Goal: Book appointment/travel/reservation

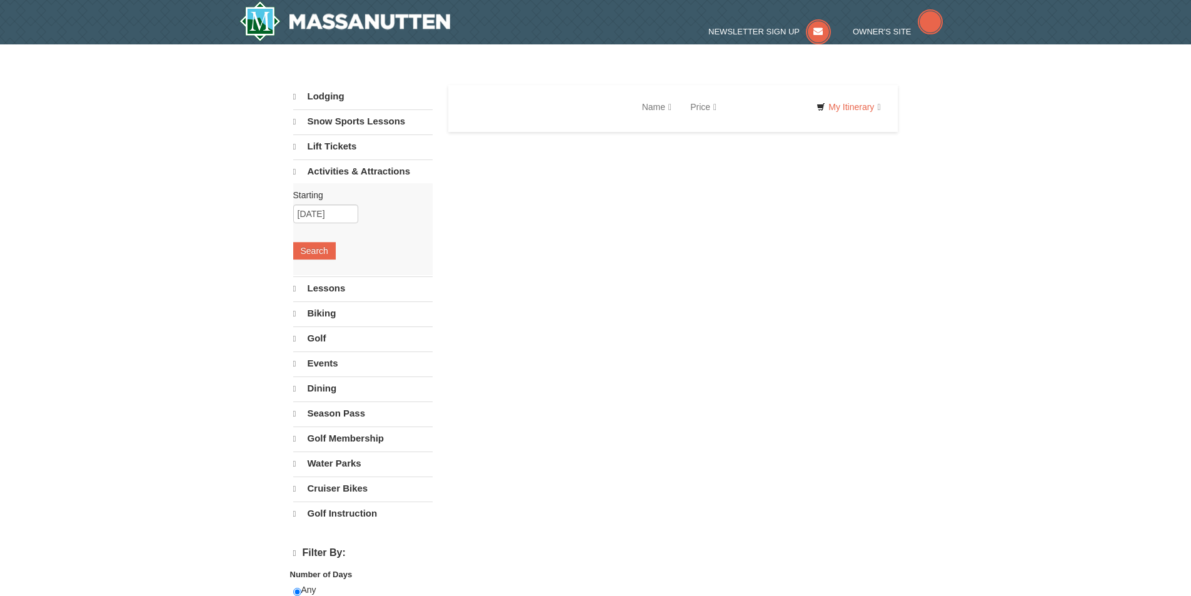
select select "10"
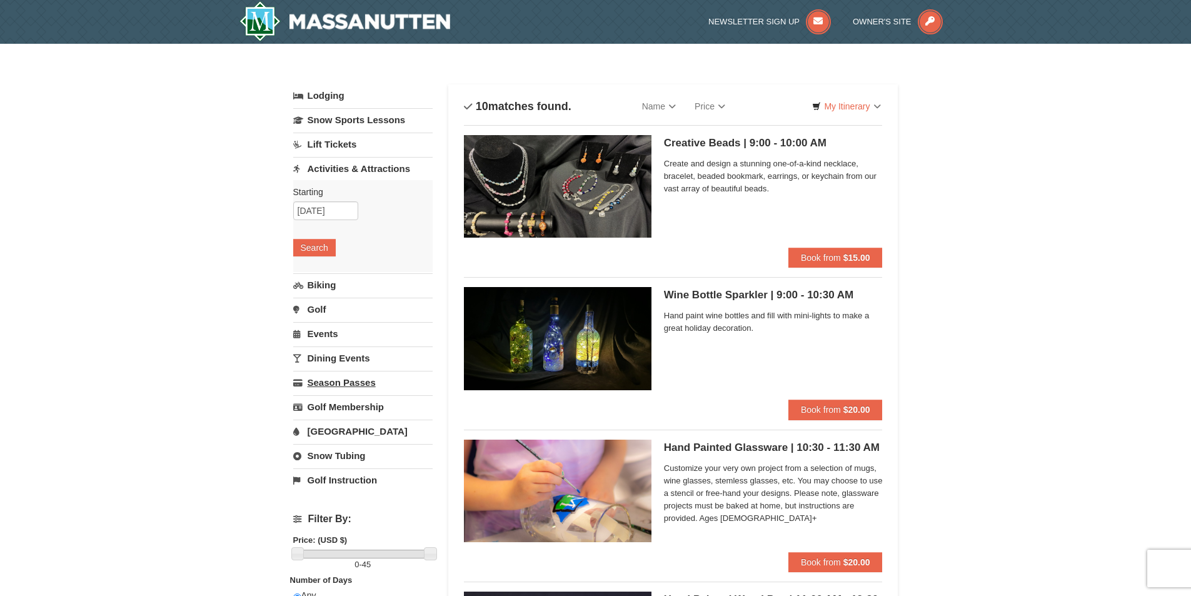
click at [346, 387] on link "Season Passes" at bounding box center [362, 382] width 139 height 23
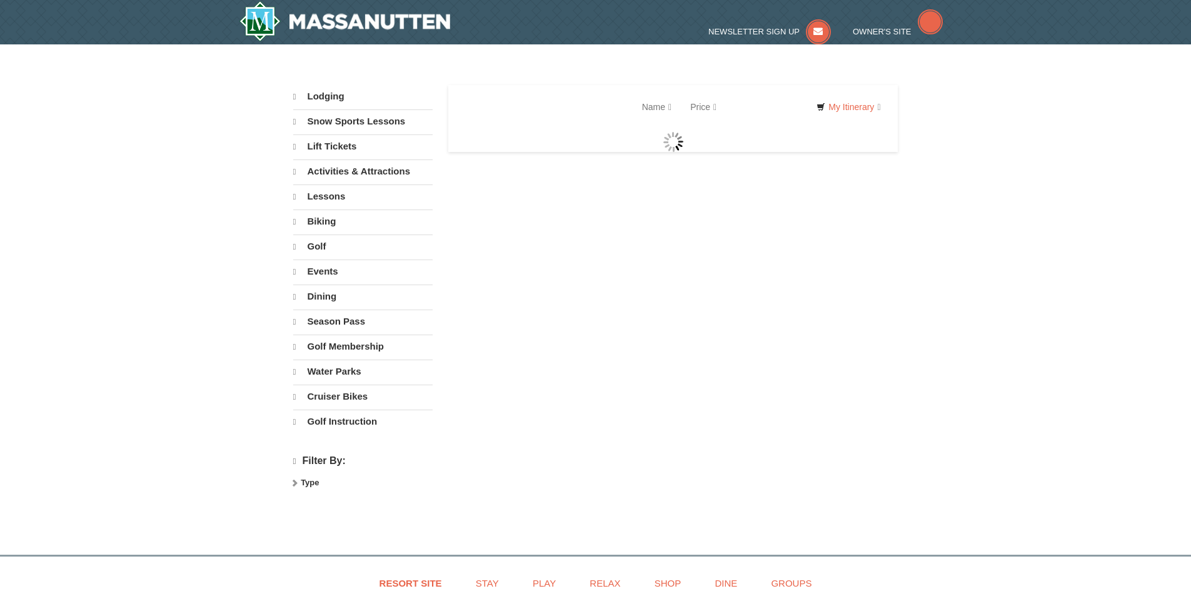
select select "10"
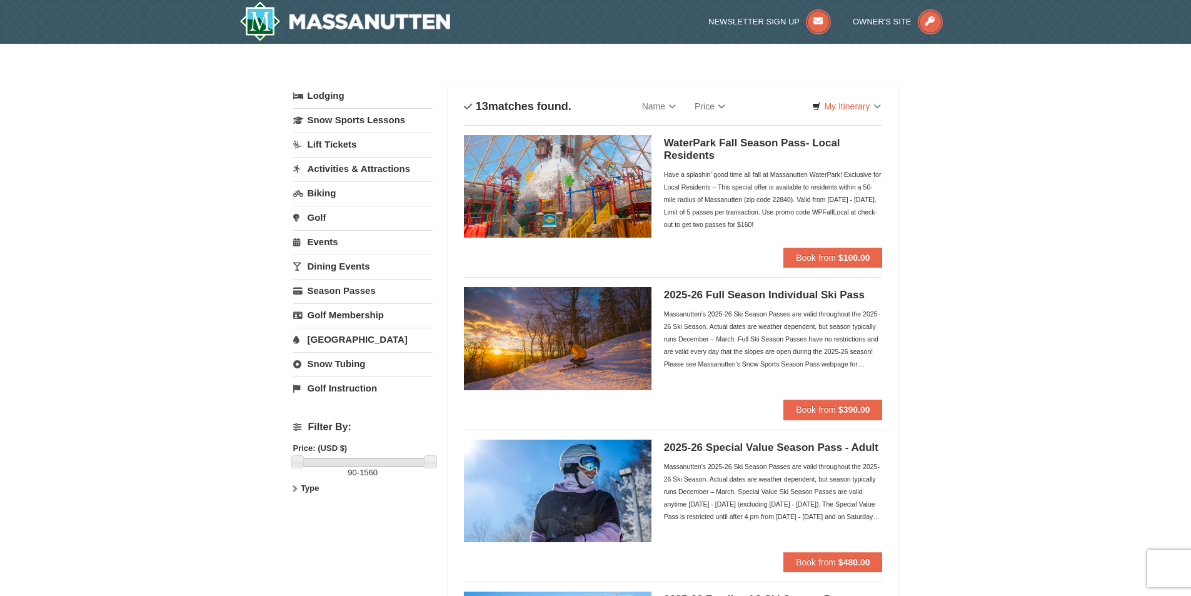
click at [355, 359] on link "Snow Tubing" at bounding box center [362, 363] width 139 height 23
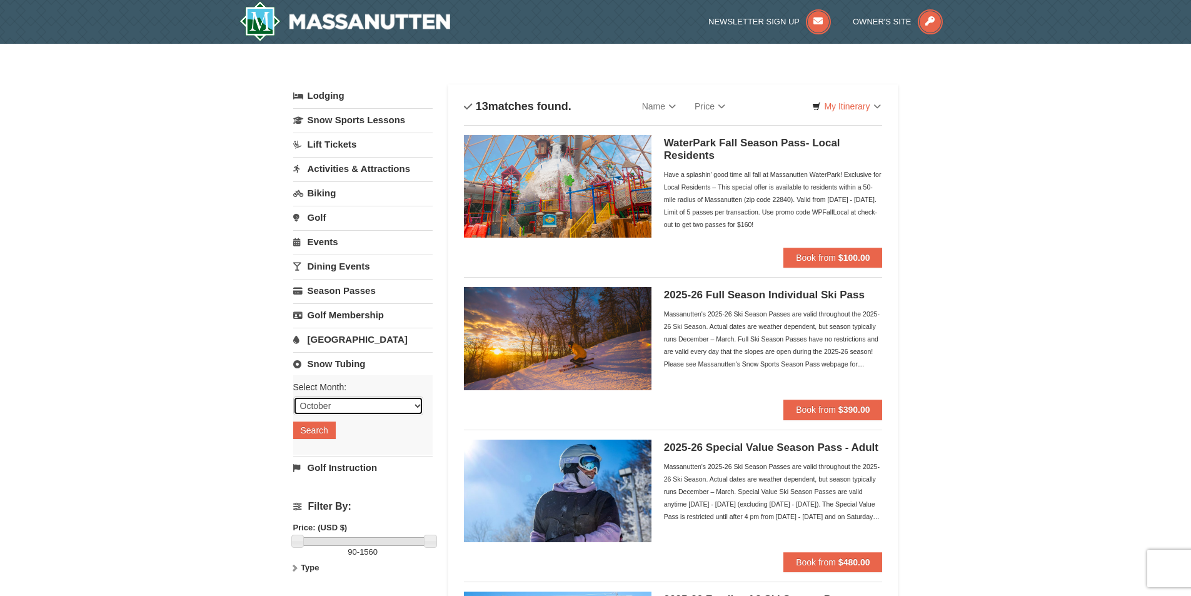
click at [419, 407] on select "October November December January February March April May June July August Sep…" at bounding box center [358, 405] width 130 height 19
select select "11"
click at [293, 396] on select "October November December January February March April May June July August Sep…" at bounding box center [358, 405] width 130 height 19
click at [317, 434] on button "Search" at bounding box center [314, 429] width 42 height 17
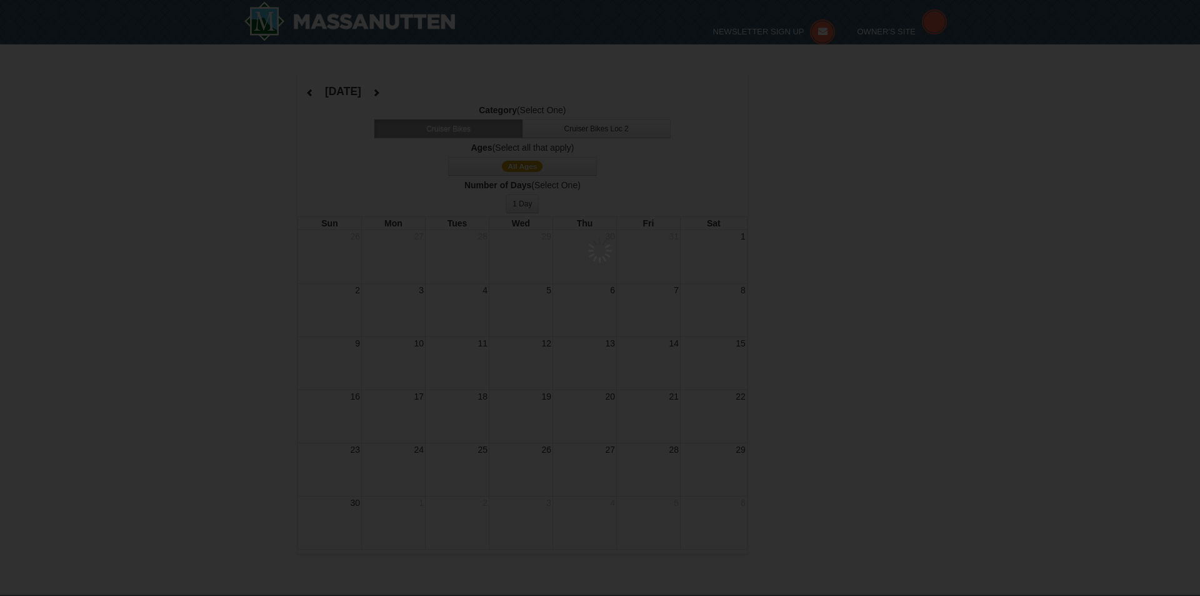
select select "11"
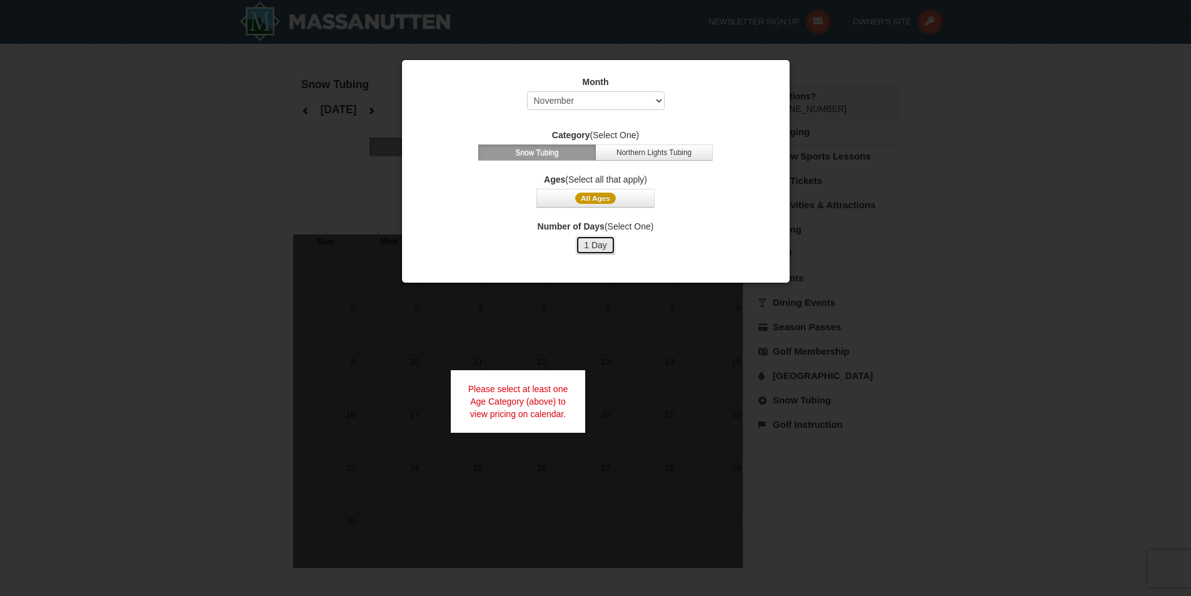
click at [609, 245] on button "1 Day" at bounding box center [595, 245] width 39 height 19
click at [611, 199] on span "All Ages" at bounding box center [595, 197] width 41 height 11
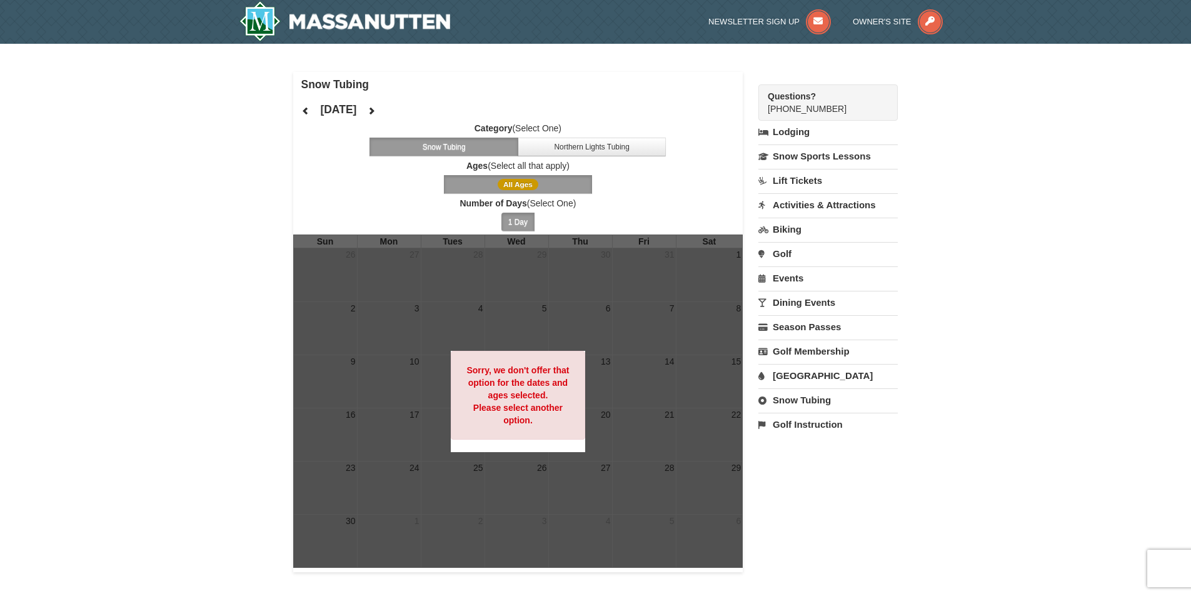
click at [529, 186] on span "All Ages" at bounding box center [517, 184] width 41 height 11
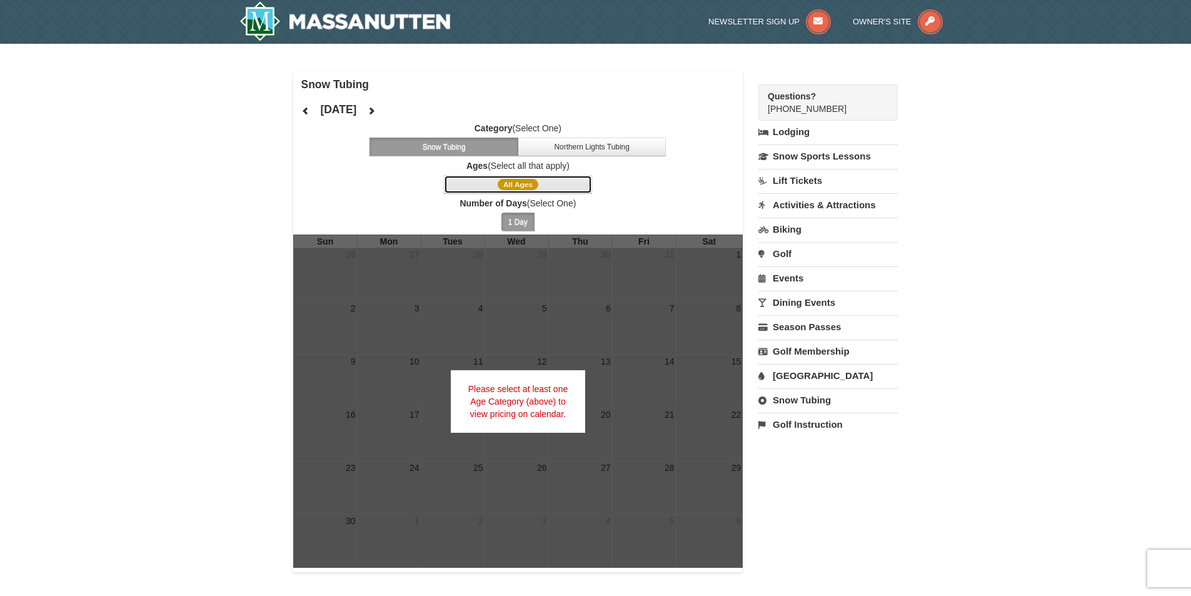
click at [516, 184] on span "All Ages" at bounding box center [517, 184] width 41 height 11
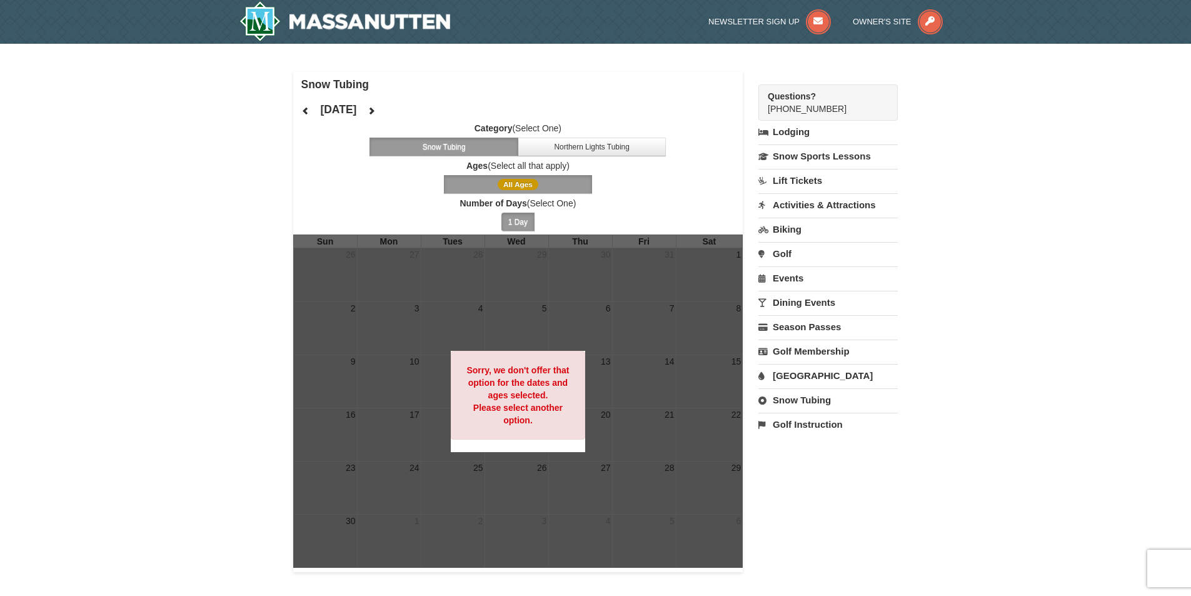
click at [516, 184] on span "All Ages" at bounding box center [517, 184] width 41 height 11
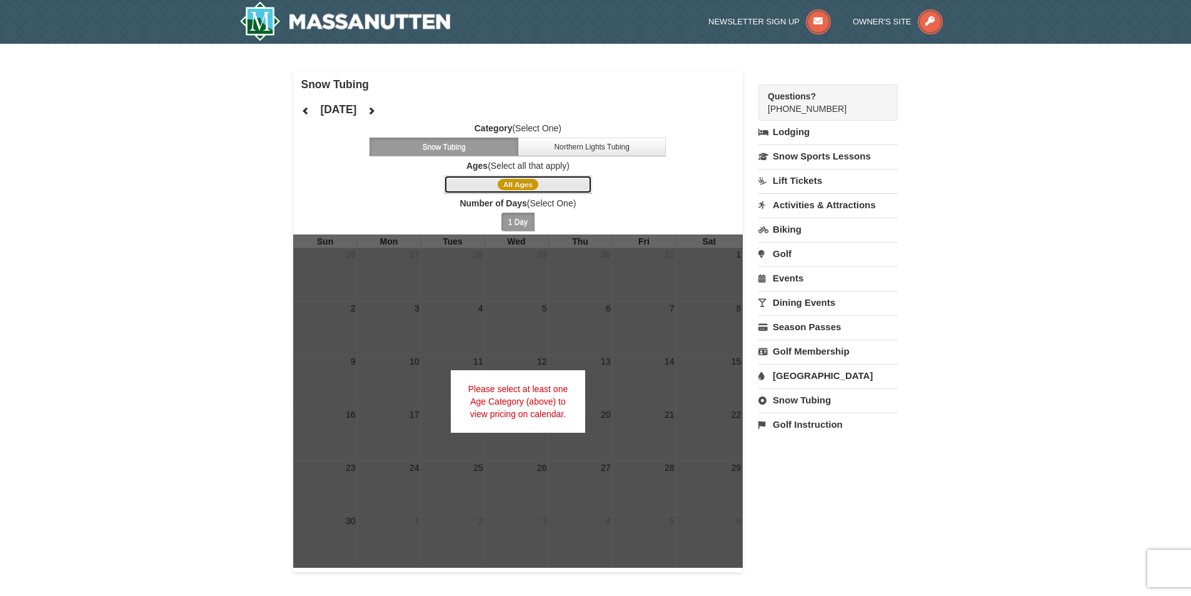
click at [516, 184] on span "All Ages" at bounding box center [517, 184] width 41 height 11
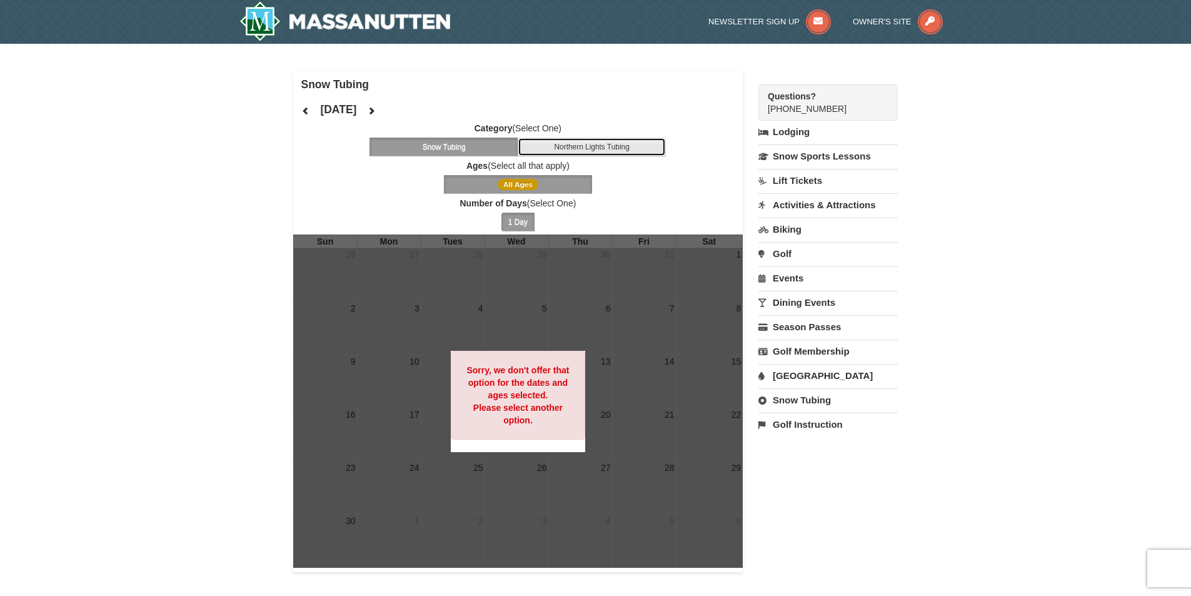
click at [557, 149] on button "Northern Lights Tubing" at bounding box center [591, 146] width 149 height 19
click at [376, 111] on icon at bounding box center [371, 110] width 9 height 9
click at [419, 111] on div "January 2026 Category (Select One) Snow Tubing Northern Lights Tubing Ages (Sel…" at bounding box center [518, 165] width 450 height 137
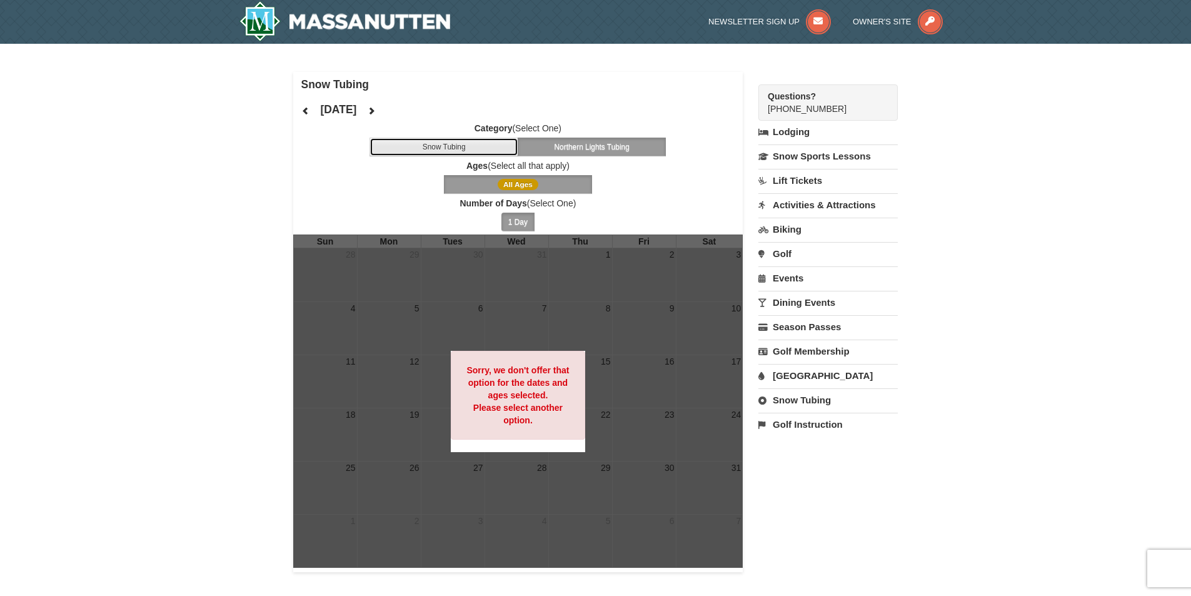
click at [442, 149] on button "Snow Tubing" at bounding box center [443, 146] width 149 height 19
click at [524, 186] on span "All Ages" at bounding box center [517, 184] width 41 height 11
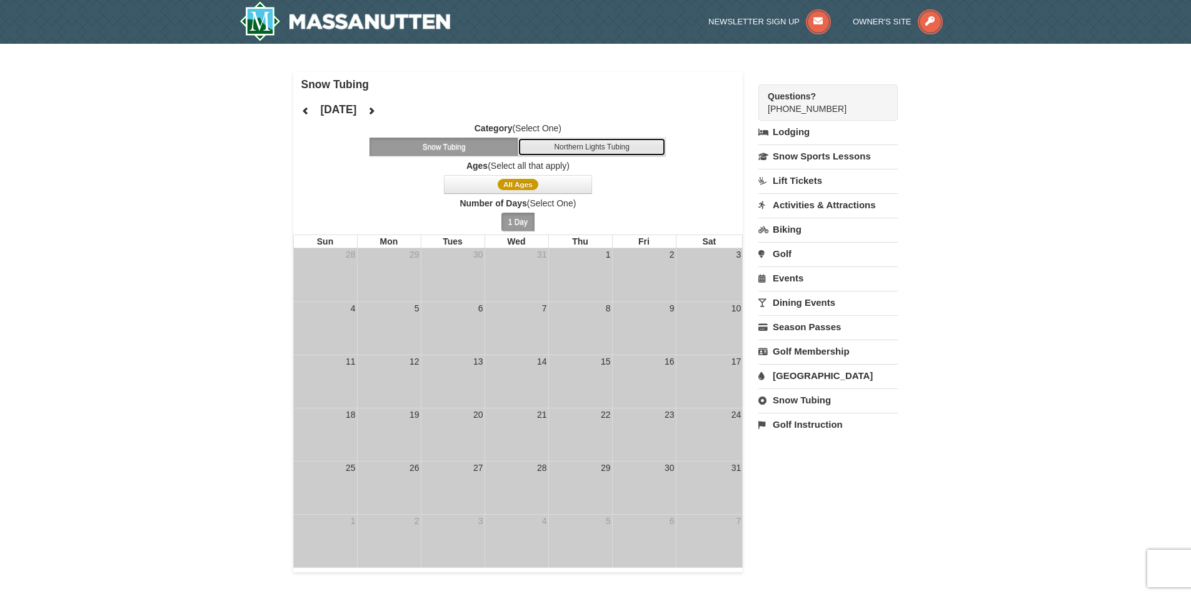
click at [587, 144] on button "Northern Lights Tubing" at bounding box center [591, 146] width 149 height 19
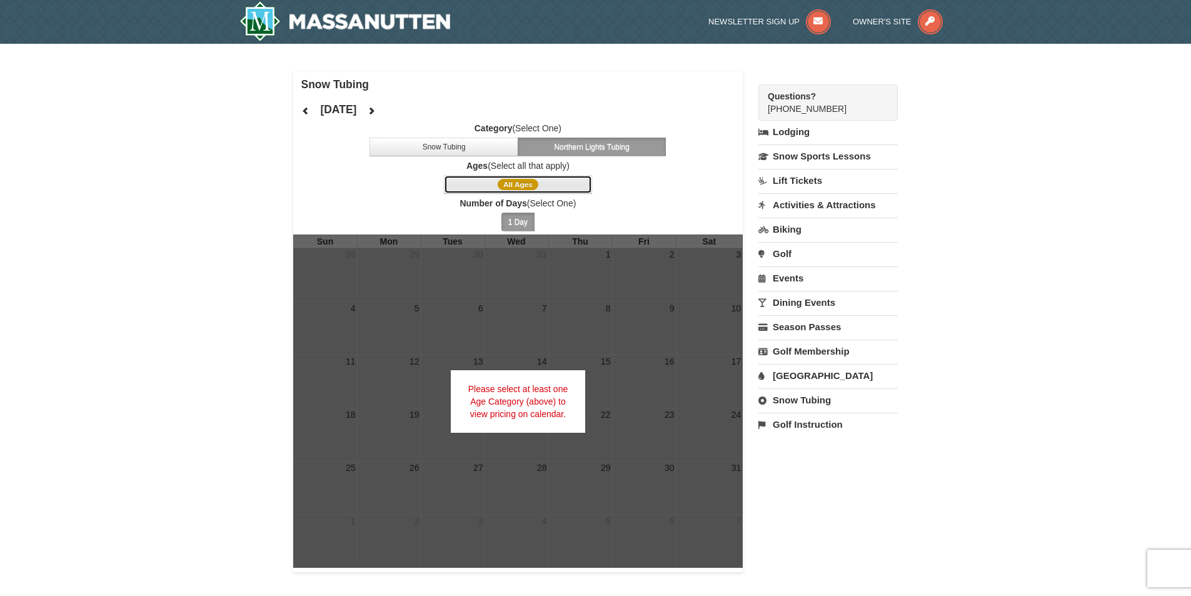
click at [509, 183] on span "All Ages" at bounding box center [517, 184] width 41 height 11
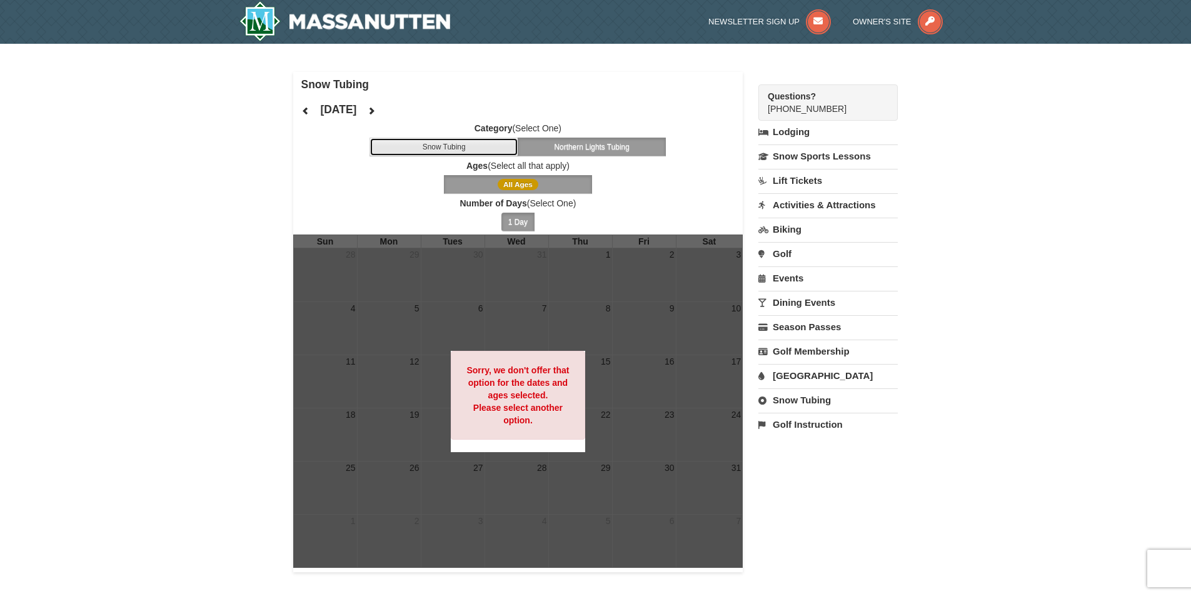
click at [456, 143] on button "Snow Tubing" at bounding box center [443, 146] width 149 height 19
click at [304, 112] on icon at bounding box center [305, 110] width 9 height 9
click at [384, 108] on button at bounding box center [371, 110] width 25 height 19
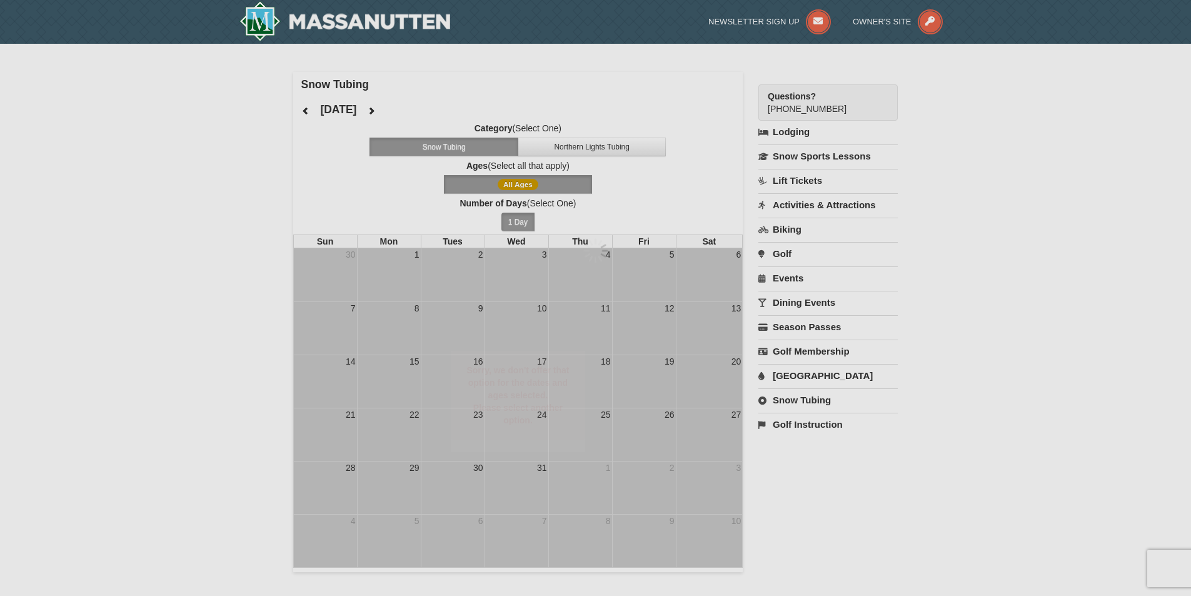
click at [411, 109] on div at bounding box center [595, 298] width 1191 height 596
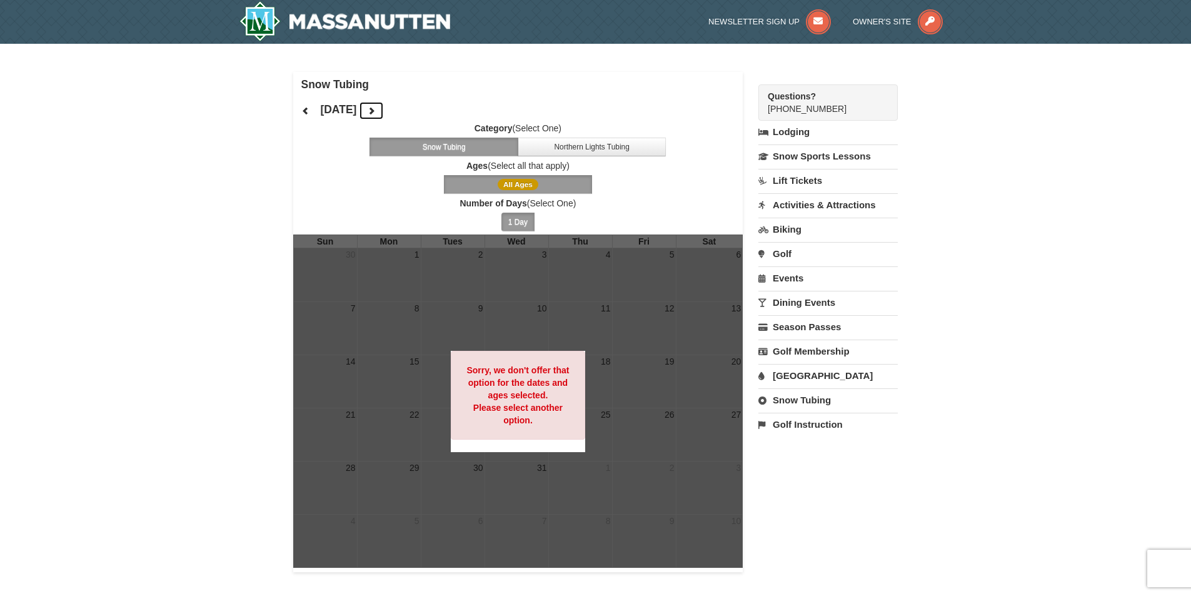
click at [376, 109] on icon at bounding box center [371, 110] width 9 height 9
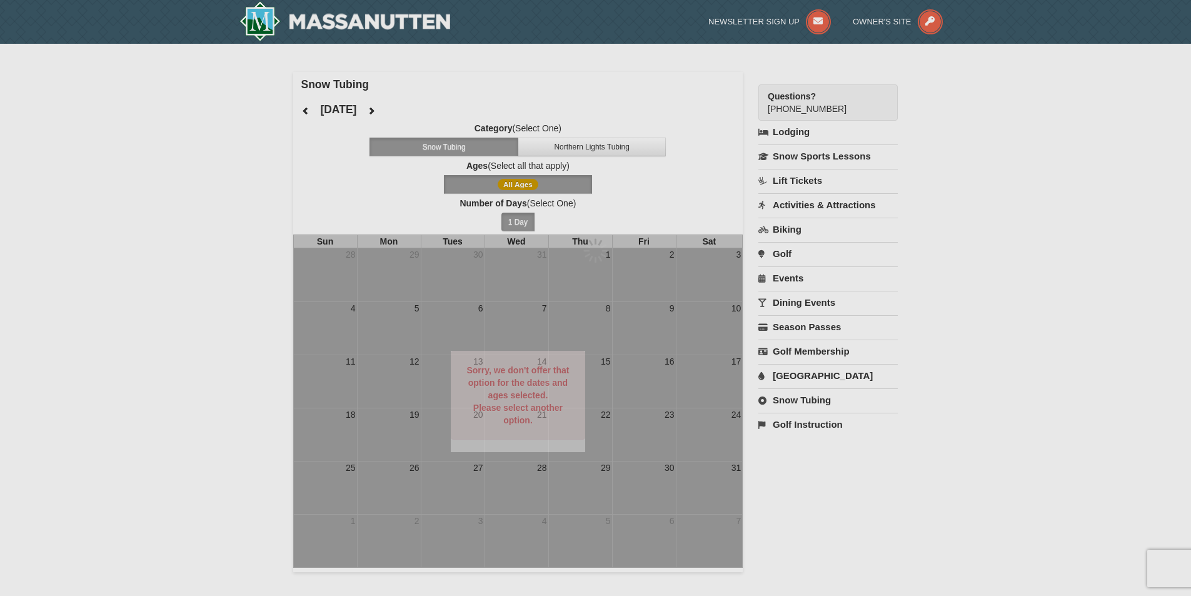
click at [411, 109] on div at bounding box center [595, 298] width 1191 height 596
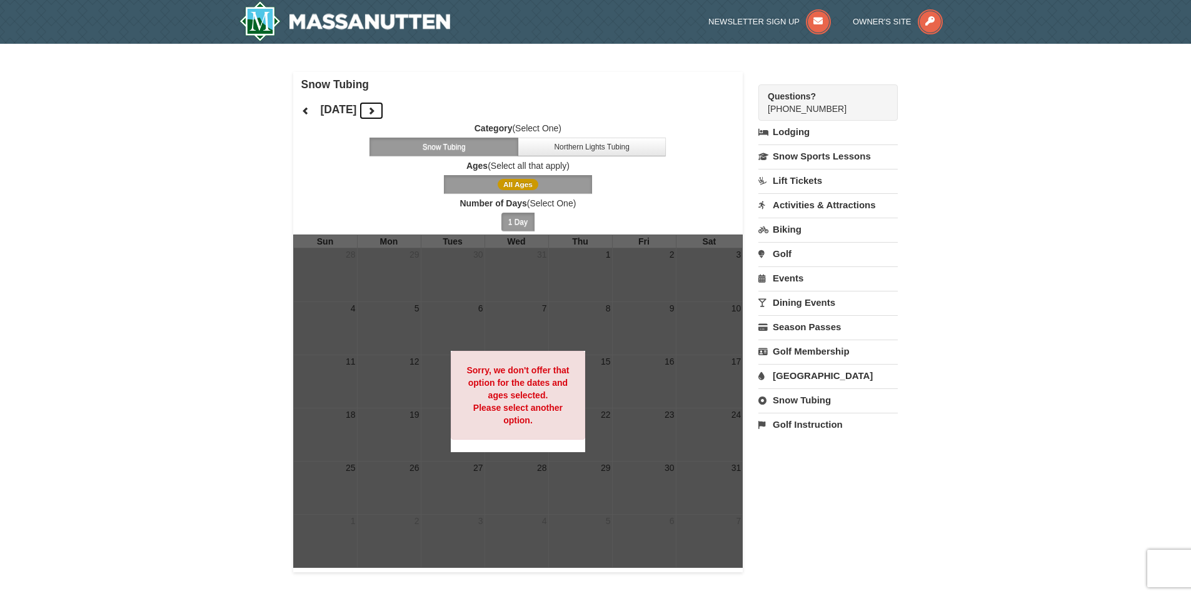
click at [384, 109] on button at bounding box center [371, 110] width 25 height 19
click at [376, 109] on icon at bounding box center [371, 110] width 9 height 9
click at [376, 113] on icon at bounding box center [371, 110] width 9 height 9
click at [437, 149] on button "Snow Tubing" at bounding box center [443, 146] width 149 height 19
click at [310, 112] on button at bounding box center [305, 110] width 25 height 19
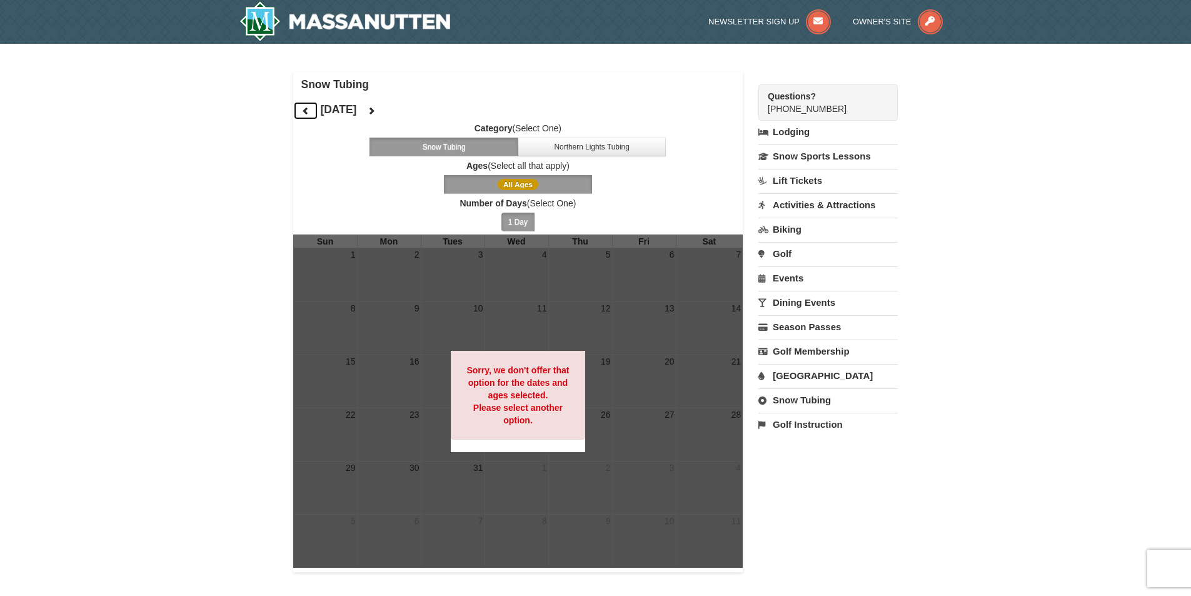
click at [310, 111] on button at bounding box center [305, 110] width 25 height 19
click at [311, 111] on button at bounding box center [305, 110] width 25 height 19
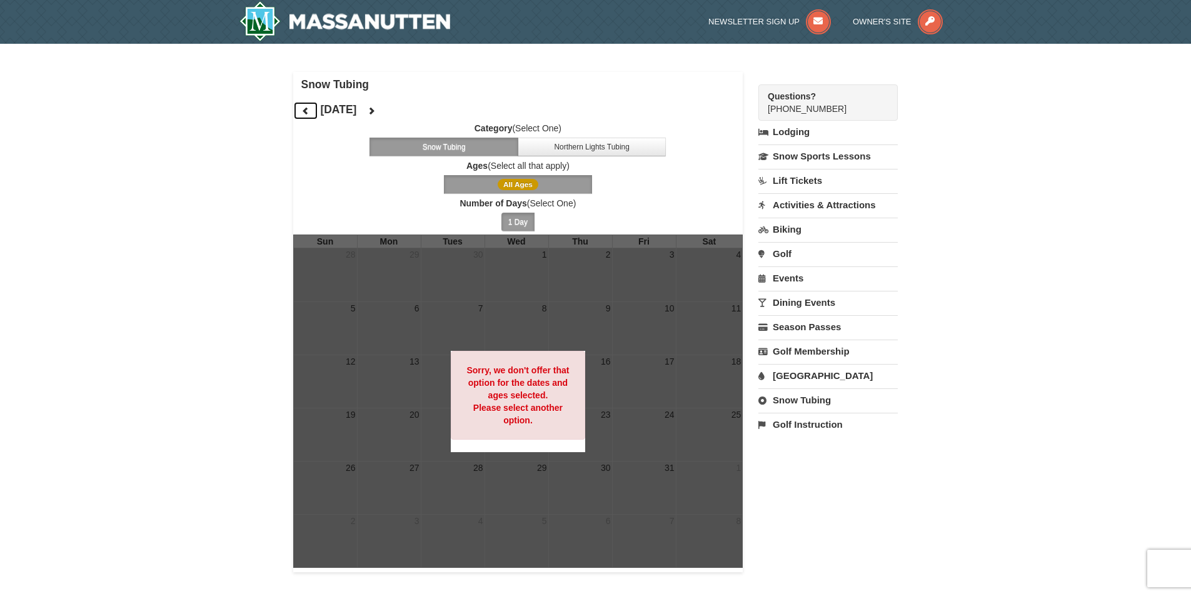
click at [311, 111] on button at bounding box center [305, 110] width 25 height 19
click at [521, 219] on button "1 Day" at bounding box center [517, 221] width 33 height 19
click at [560, 144] on button "Northern Lights Tubing" at bounding box center [591, 146] width 149 height 19
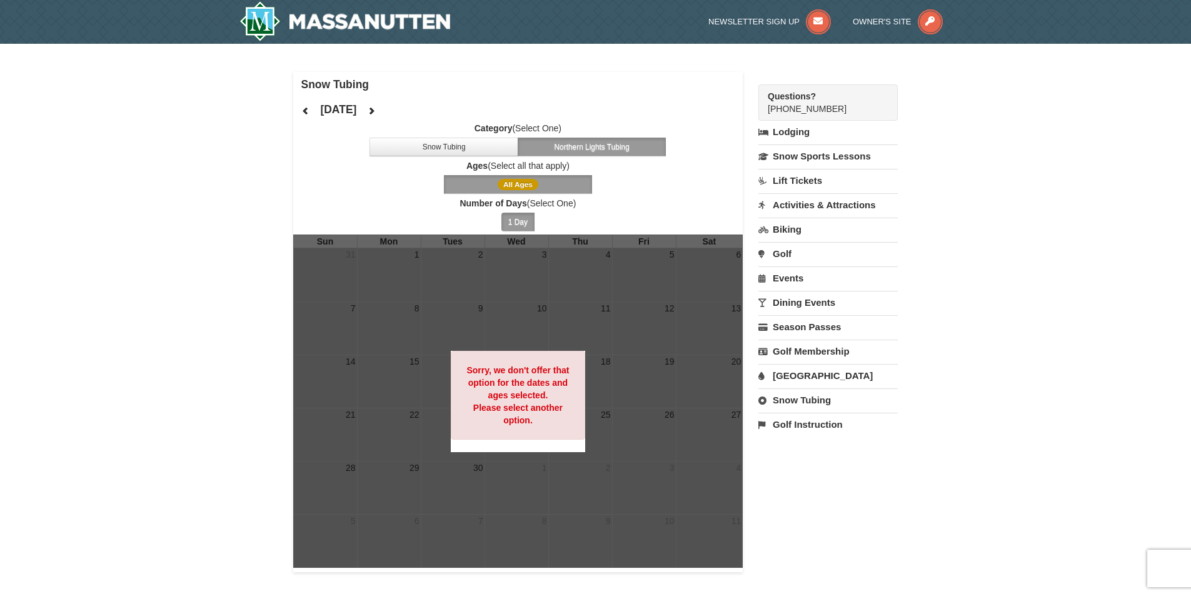
click at [794, 405] on link "Snow Tubing" at bounding box center [827, 399] width 139 height 23
click at [881, 444] on select "October November December January February March April May June July August Sep…" at bounding box center [823, 441] width 130 height 19
select select "12"
click at [758, 432] on select "October November December January February March April May June July August Sep…" at bounding box center [823, 441] width 130 height 19
click at [779, 465] on button "Search" at bounding box center [779, 465] width 42 height 17
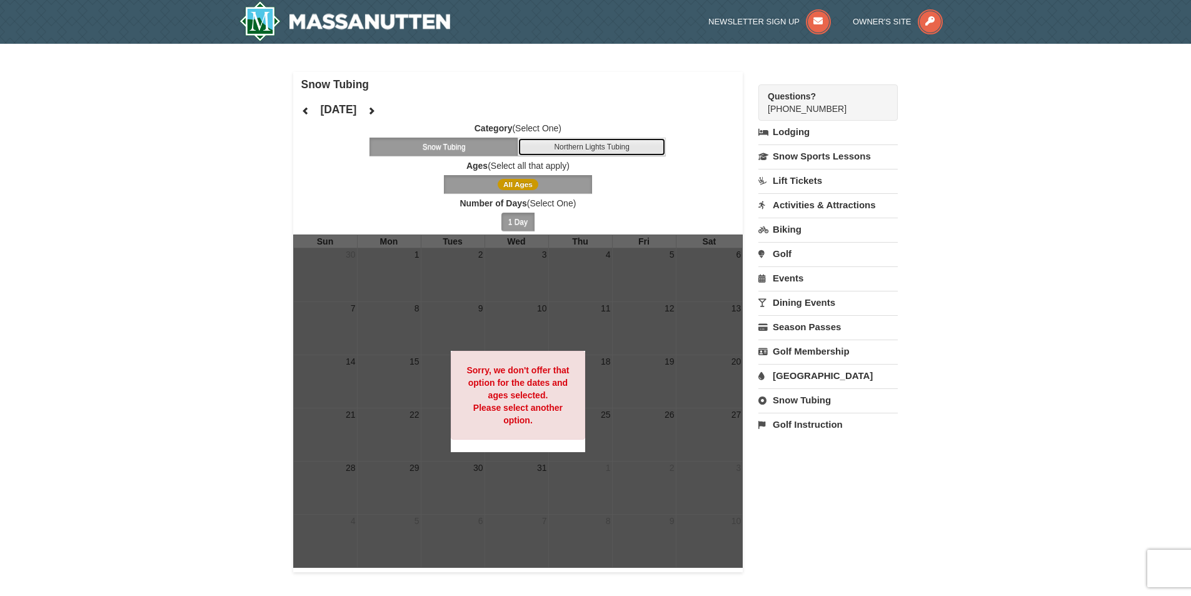
click at [591, 149] on button "Northern Lights Tubing" at bounding box center [591, 146] width 149 height 19
click at [544, 181] on button "All Ages" at bounding box center [518, 184] width 149 height 19
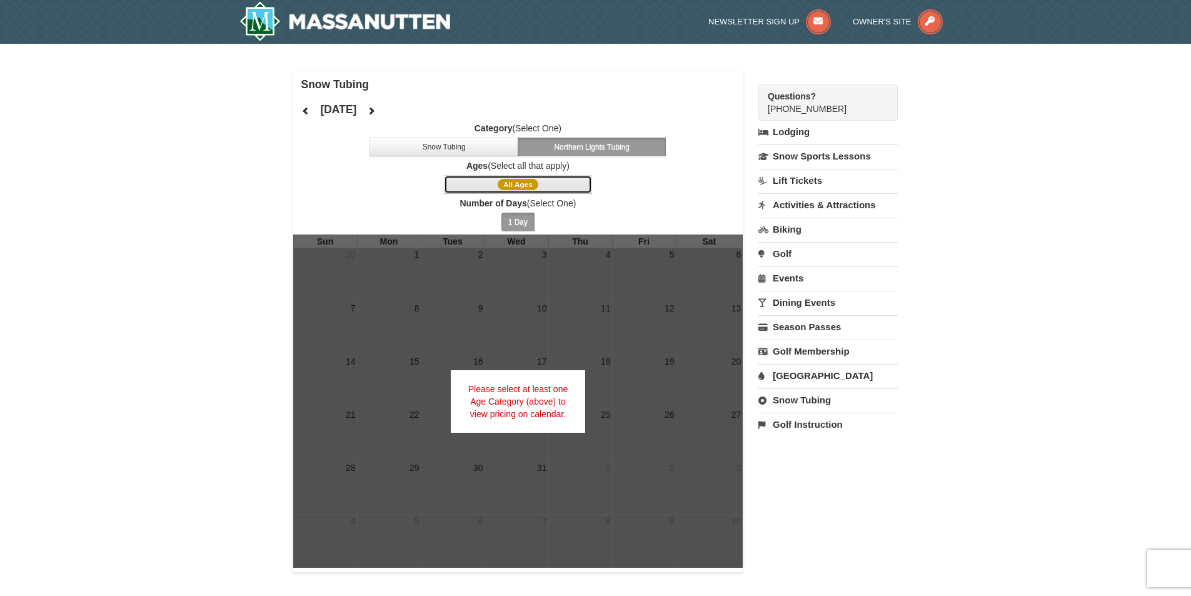
click at [512, 182] on span "All Ages" at bounding box center [517, 184] width 41 height 11
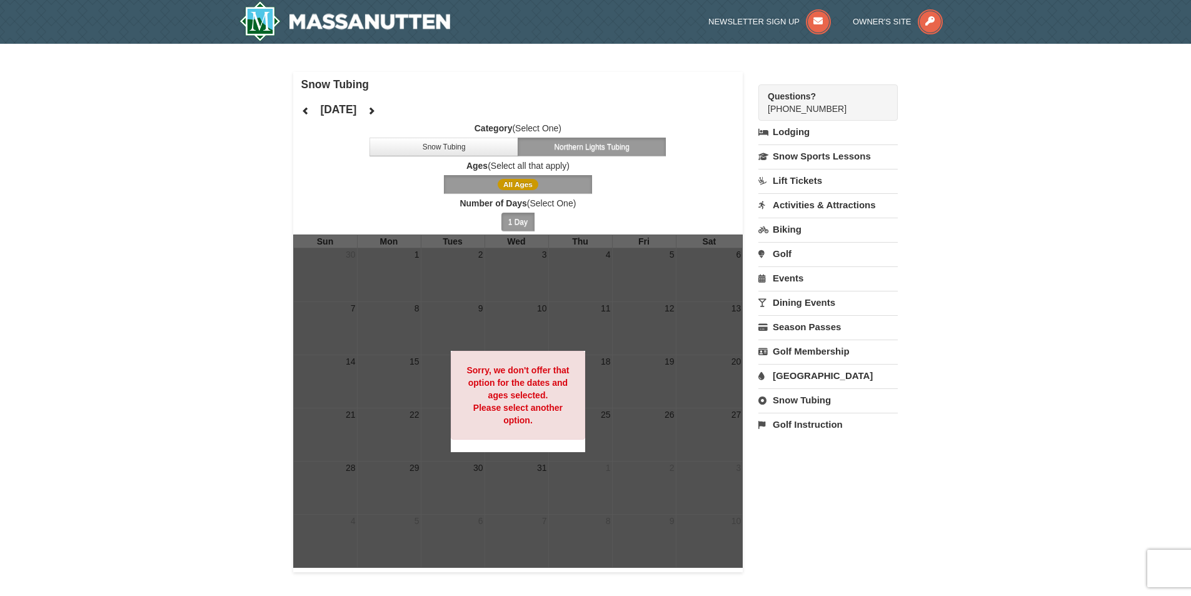
click at [264, 143] on div "× Snow Tubing December 2025 Category (Select One) Snow Tubing Northern Lights T…" at bounding box center [595, 322] width 1191 height 556
drag, startPoint x: 242, startPoint y: 137, endPoint x: 70, endPoint y: 129, distance: 172.1
click at [70, 129] on div "× Snow Tubing December 2025 Category (Select One) Snow Tubing Northern Lights T…" at bounding box center [595, 322] width 1191 height 556
click at [521, 222] on button "1 Day" at bounding box center [517, 221] width 33 height 19
click at [809, 397] on link "Snow Tubing" at bounding box center [827, 399] width 139 height 23
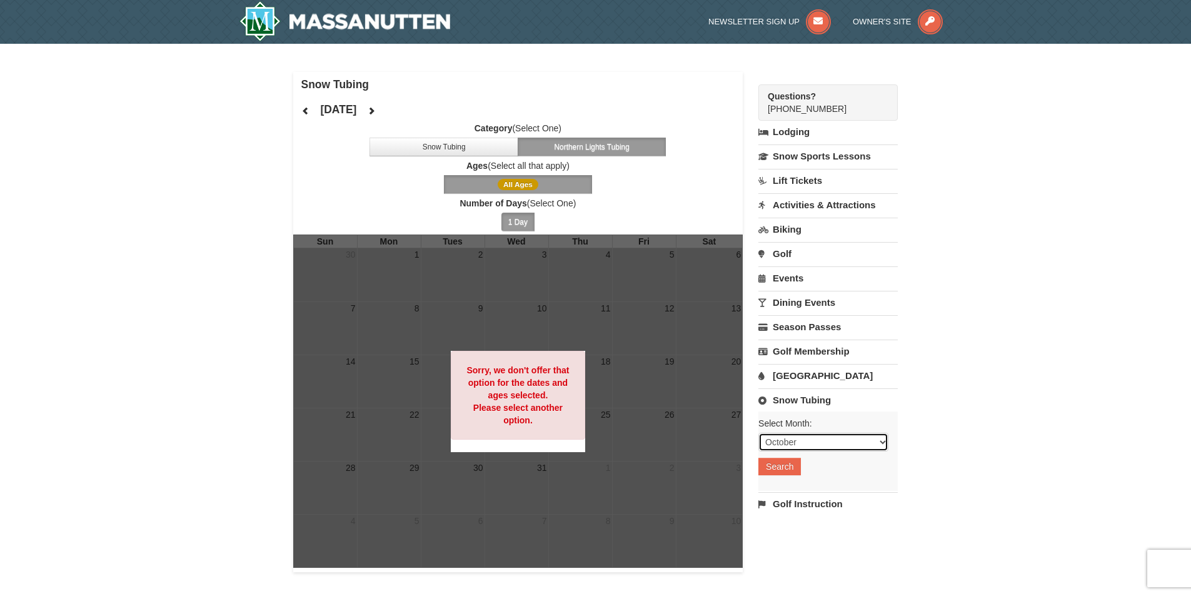
click at [880, 441] on select "October November December January February March April May June July August Sep…" at bounding box center [823, 441] width 130 height 19
select select "1"
click at [758, 432] on select "October November December January February March April May June July August Sep…" at bounding box center [823, 441] width 130 height 19
click at [777, 467] on button "Search" at bounding box center [779, 465] width 42 height 17
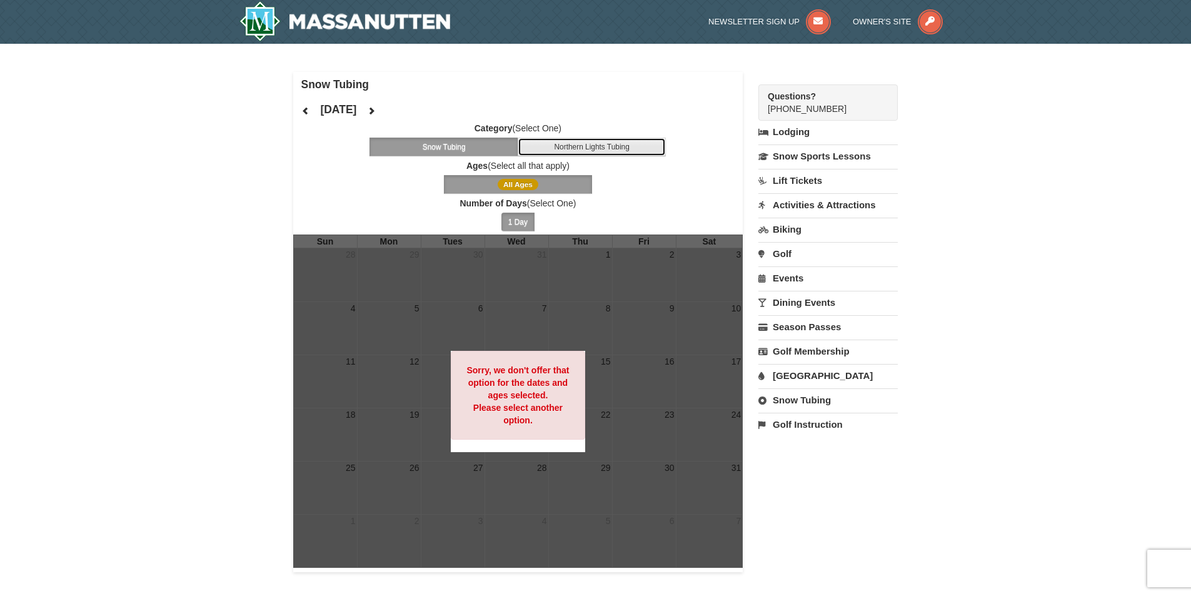
click at [595, 146] on button "Northern Lights Tubing" at bounding box center [591, 146] width 149 height 19
click at [459, 144] on button "Snow Tubing" at bounding box center [443, 146] width 149 height 19
click at [220, 122] on div "× Snow Tubing [DATE] Category (Select One) Snow Tubing Northern Lights Tubing A…" at bounding box center [595, 322] width 1191 height 556
drag, startPoint x: 220, startPoint y: 122, endPoint x: 62, endPoint y: 167, distance: 163.6
click at [62, 167] on div "× Snow Tubing [DATE] Category (Select One) Snow Tubing Northern Lights Tubing A…" at bounding box center [595, 322] width 1191 height 556
